Goal: Information Seeking & Learning: Learn about a topic

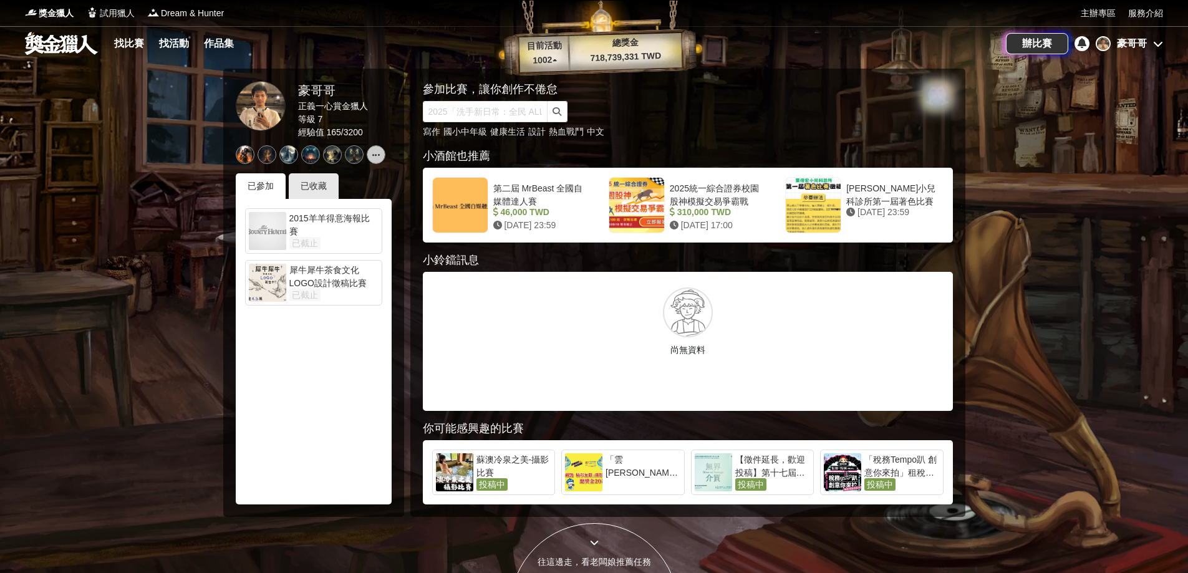
click at [1155, 45] on icon at bounding box center [1158, 44] width 10 height 10
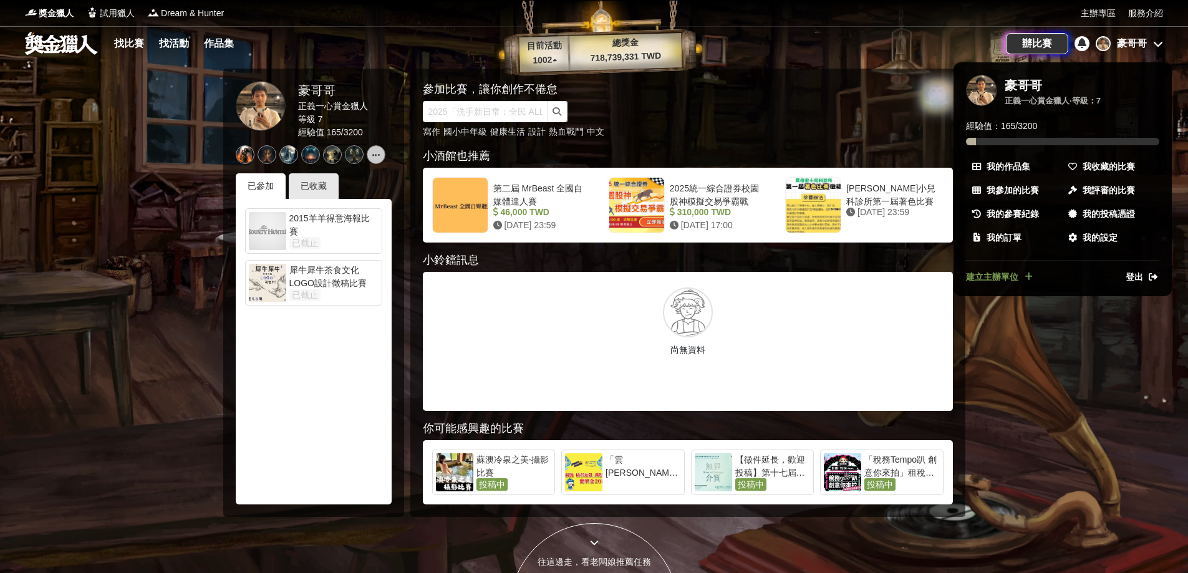
drag, startPoint x: 1059, startPoint y: 360, endPoint x: 718, endPoint y: 442, distance: 350.6
click at [1058, 361] on div at bounding box center [594, 286] width 1188 height 573
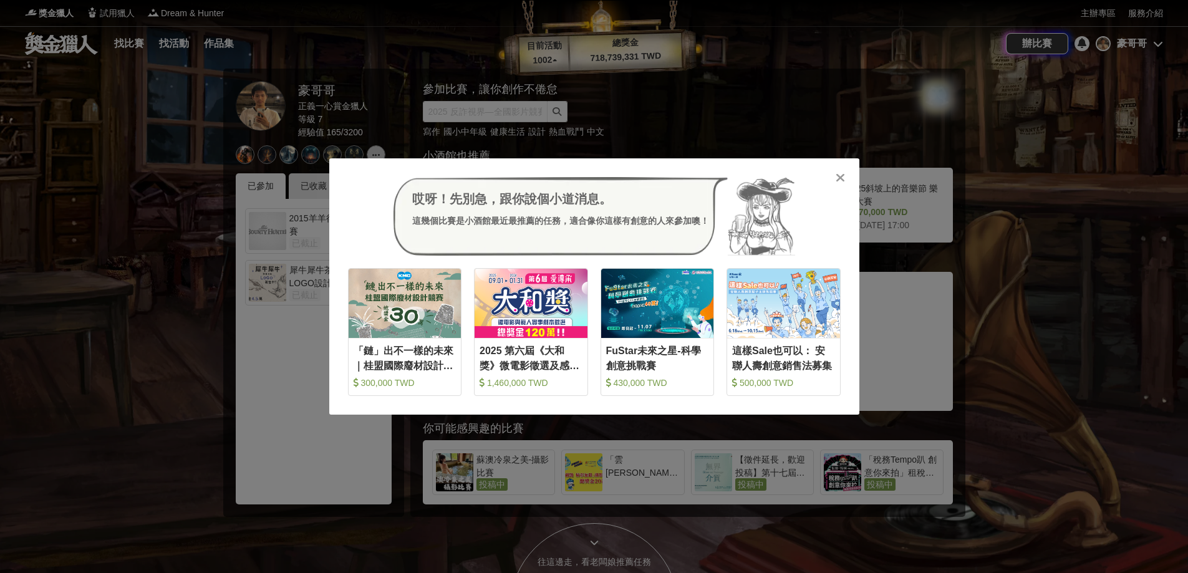
click at [199, 341] on div "哎呀！先別急，跟你說個小道消息。 這幾個比賽是小酒館最近最推薦的任務，適合像你這樣有創意的人來參加噢！ 收藏 「鏈」出不一樣的未來｜桂盟國際廢材設計競賽 30…" at bounding box center [594, 286] width 1188 height 573
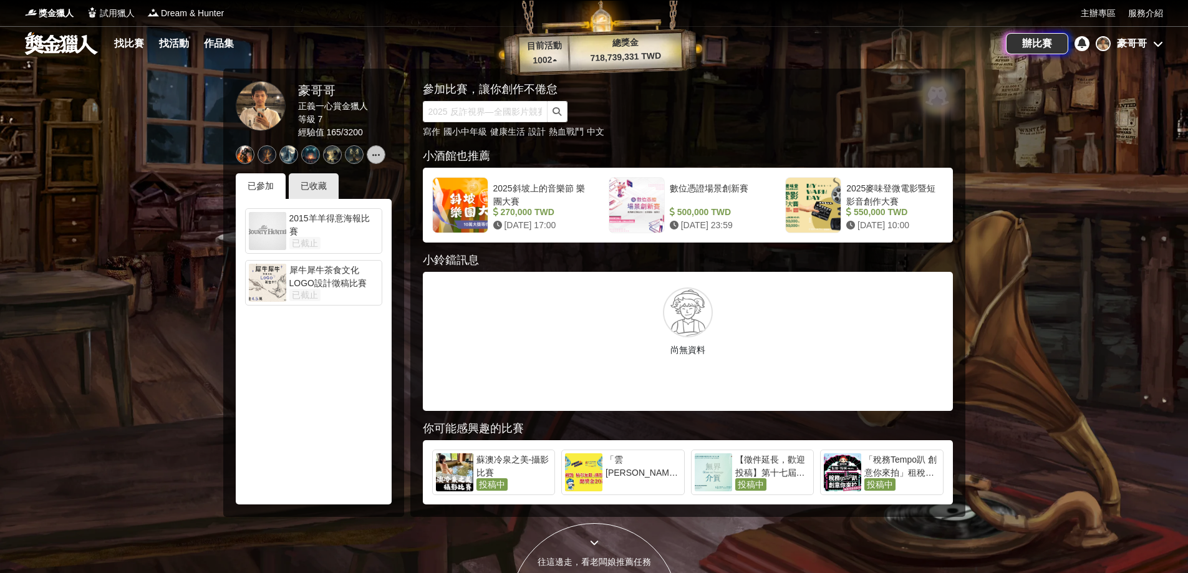
drag, startPoint x: 122, startPoint y: 41, endPoint x: 161, endPoint y: 45, distance: 39.5
click at [123, 41] on link "找比賽" at bounding box center [129, 43] width 40 height 17
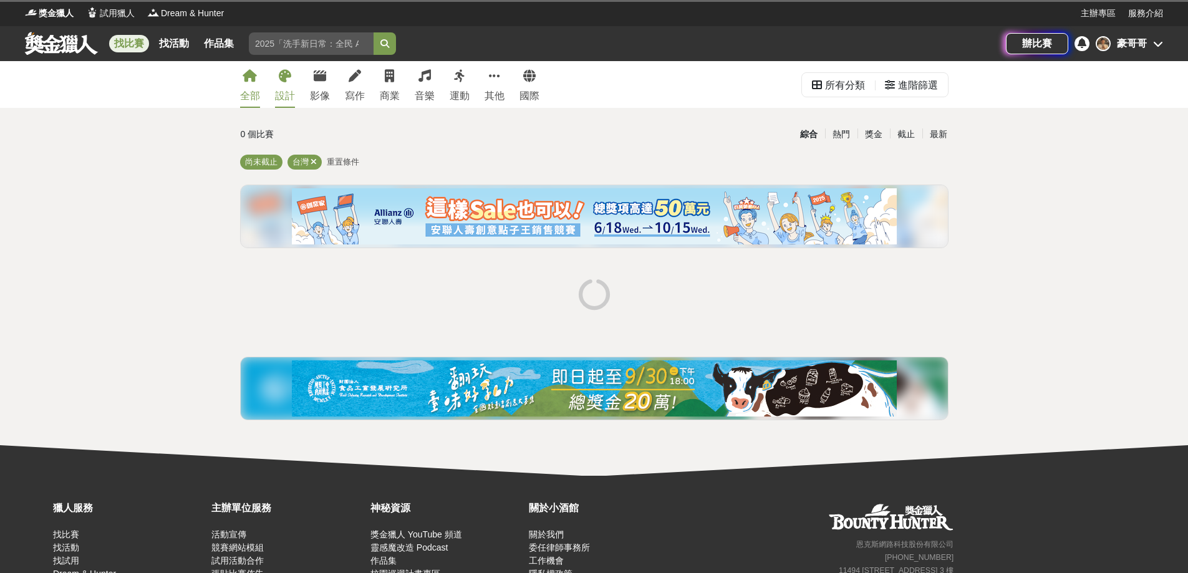
click at [294, 78] on link "設計" at bounding box center [285, 84] width 20 height 47
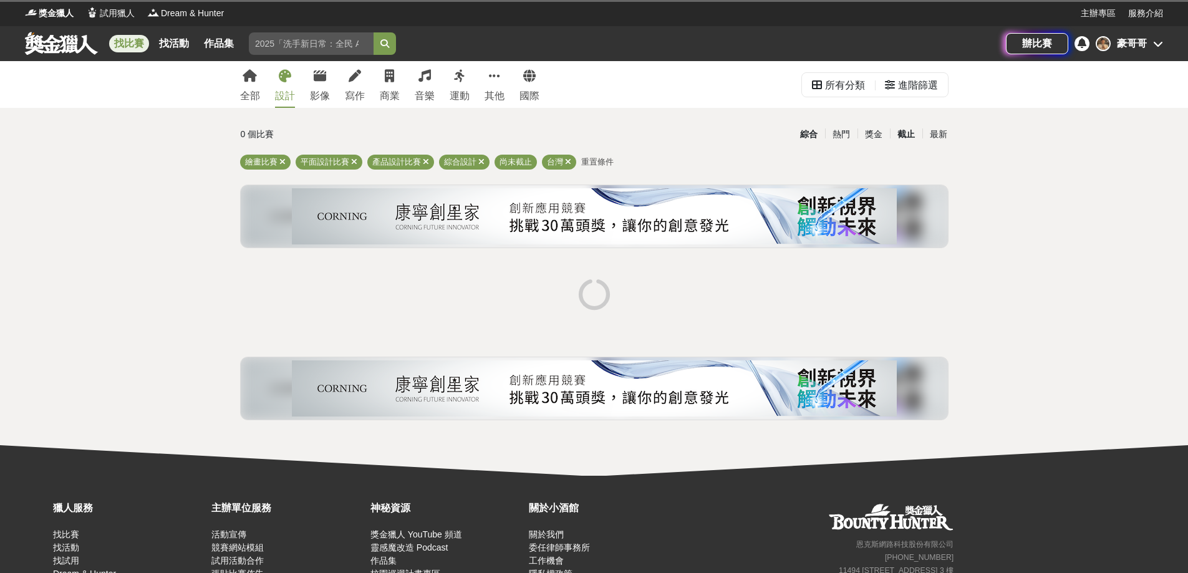
click at [898, 137] on div "截止" at bounding box center [906, 134] width 32 height 22
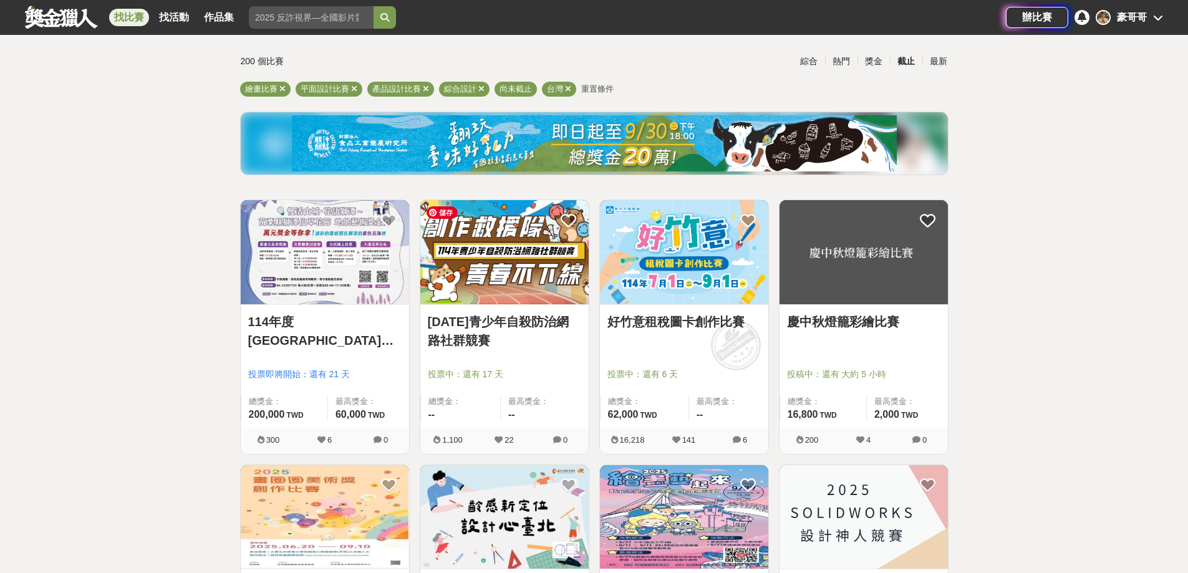
scroll to position [62, 0]
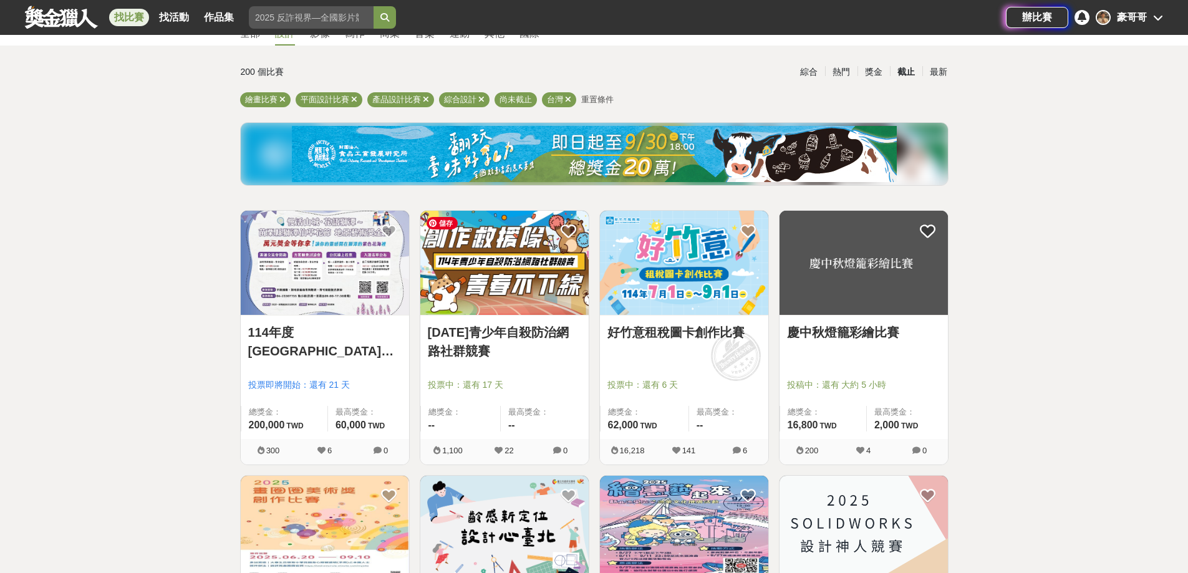
click at [522, 294] on img at bounding box center [504, 263] width 168 height 104
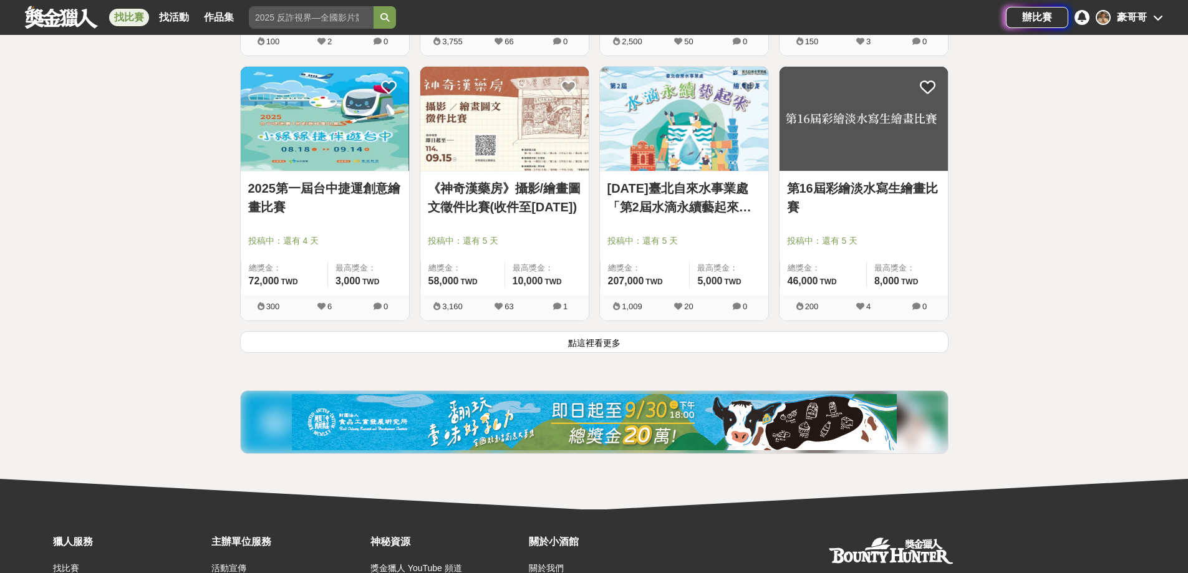
scroll to position [1559, 0]
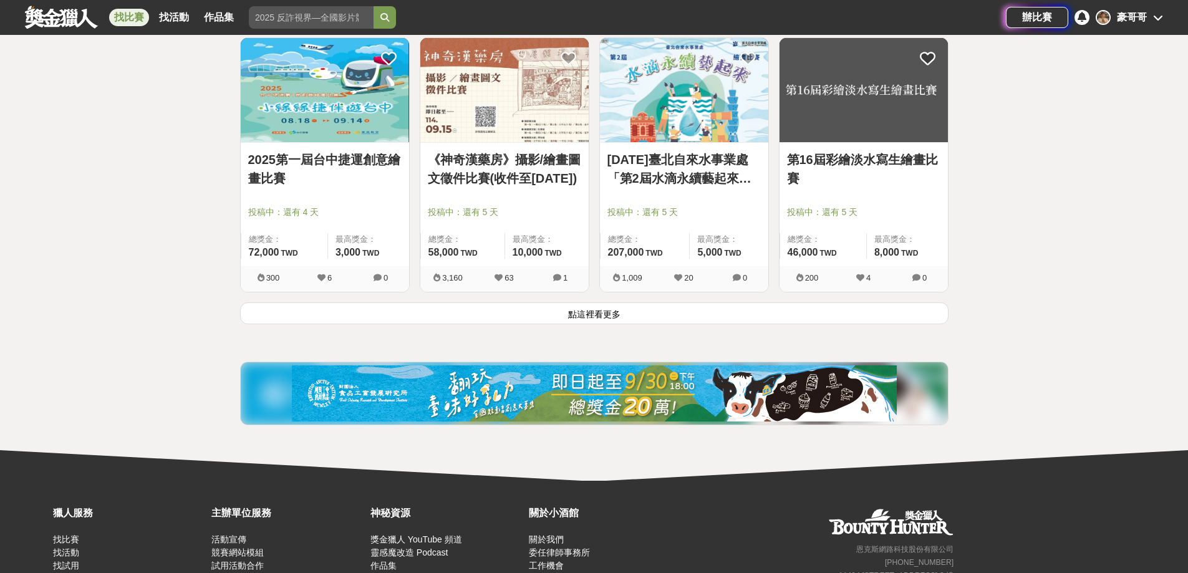
click at [605, 317] on button "點這裡看更多" at bounding box center [594, 313] width 708 height 22
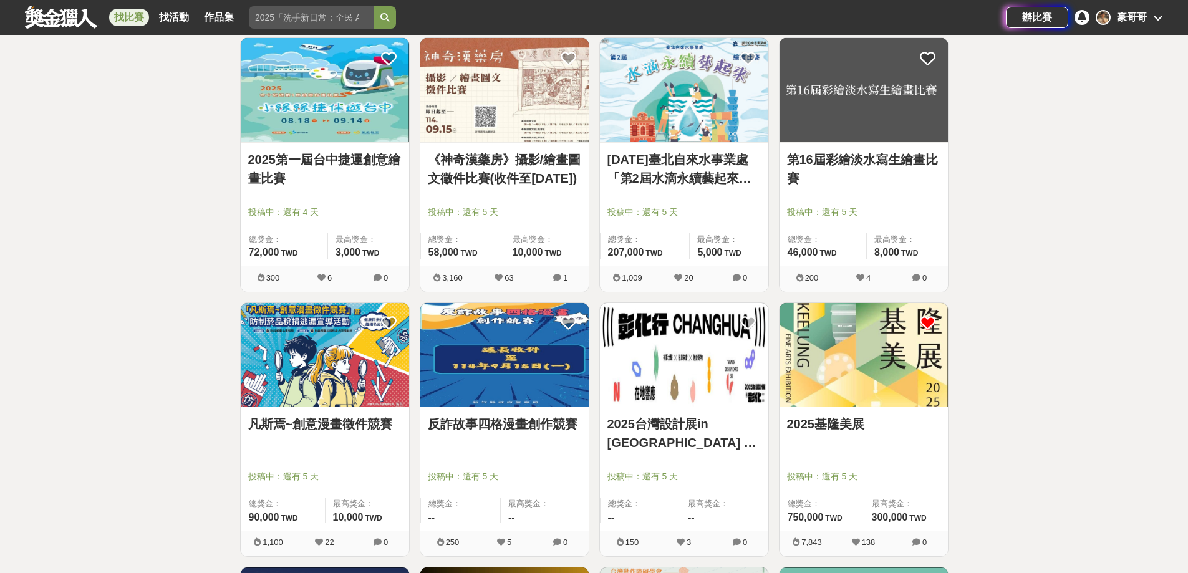
drag, startPoint x: 891, startPoint y: 161, endPoint x: 1022, endPoint y: 133, distance: 133.8
click at [1022, 133] on div "全部 設計 影像 寫作 商業 音樂 運動 其他 國際 所有分類 進階篩選 200 個比賽 綜合 熱門 獎金 截止 最新 繪畫比賽 平面設計比賽 產品設計比賽 …" at bounding box center [594, 286] width 1188 height 3567
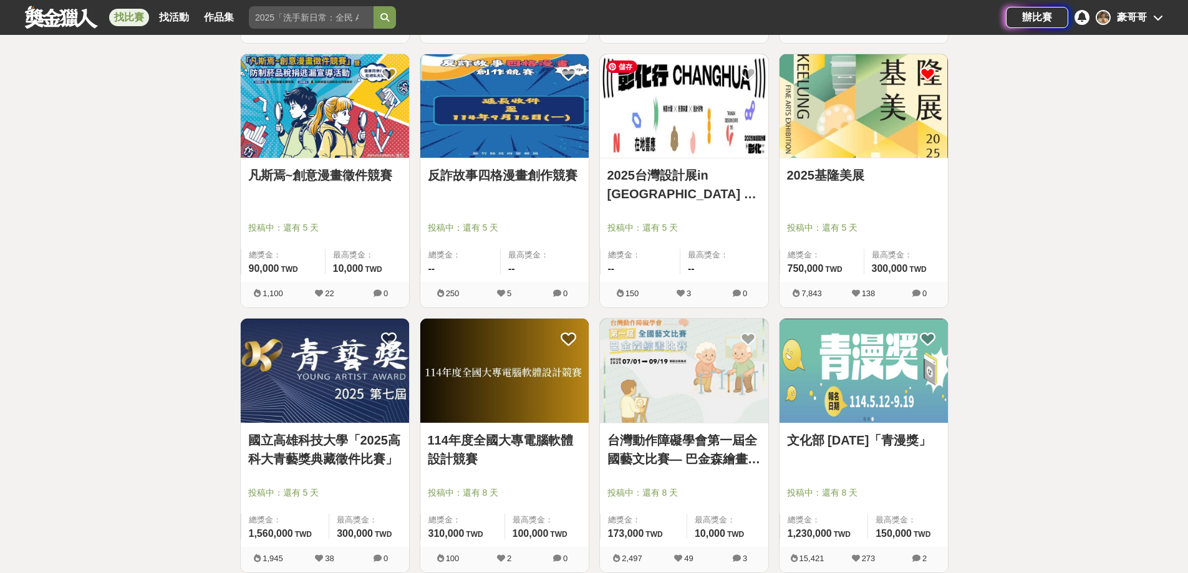
scroll to position [1808, 0]
click at [721, 179] on link "2025台灣設計展in 彰化 設計 ‧ 響應" at bounding box center [683, 183] width 153 height 37
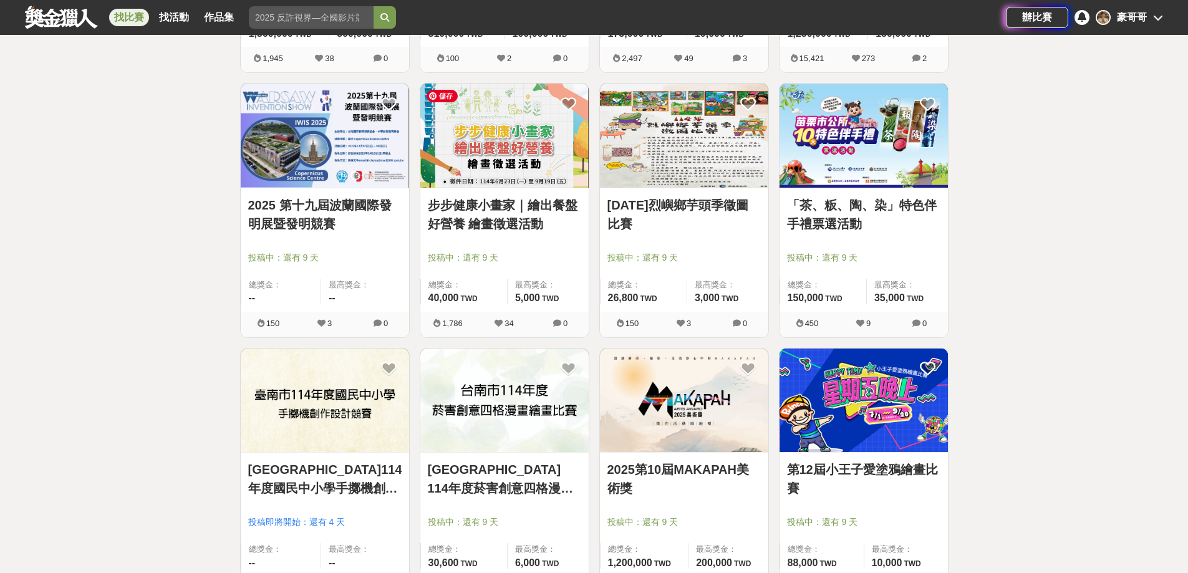
scroll to position [2307, 0]
click at [354, 212] on link "2025 第十九屆波蘭國際發明展暨發明競賽" at bounding box center [324, 214] width 153 height 37
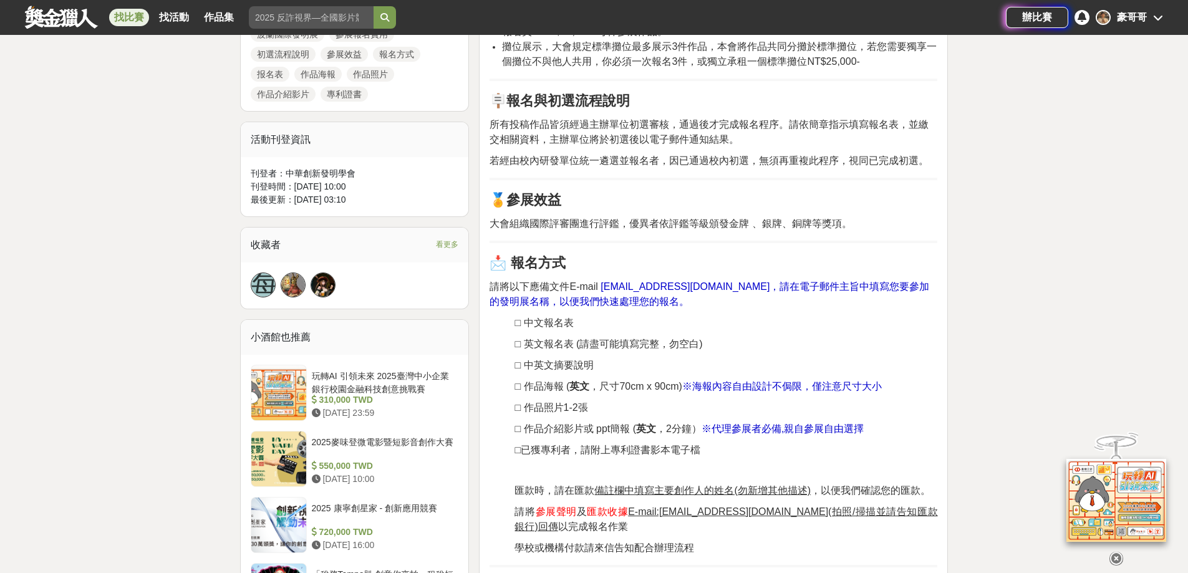
scroll to position [686, 0]
